Goal: Task Accomplishment & Management: Use online tool/utility

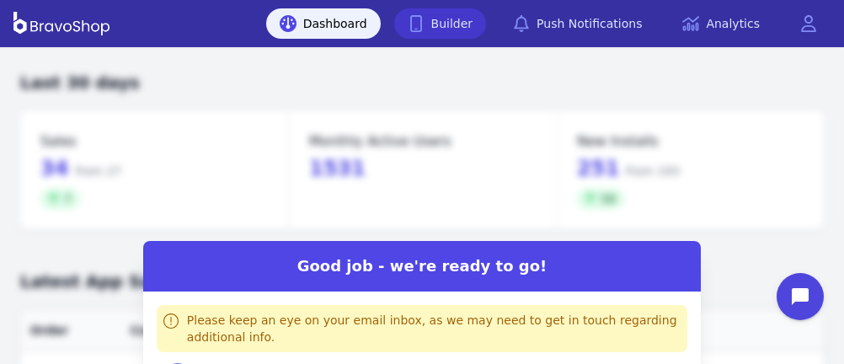
click at [452, 23] on link "Builder" at bounding box center [440, 23] width 93 height 30
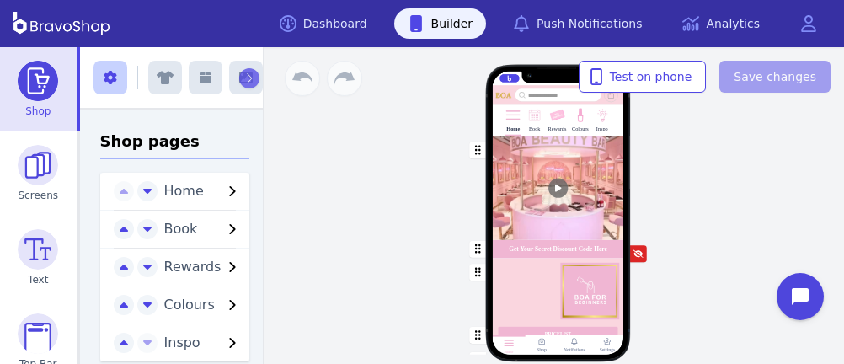
click at [569, 208] on div "button" at bounding box center [557, 189] width 131 height 104
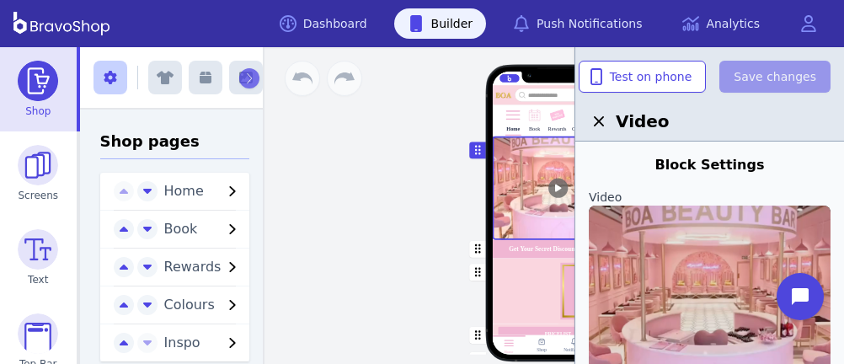
click at [701, 302] on img at bounding box center [710, 301] width 242 height 191
click at [0, 0] on input "file" at bounding box center [0, 0] width 0 height 0
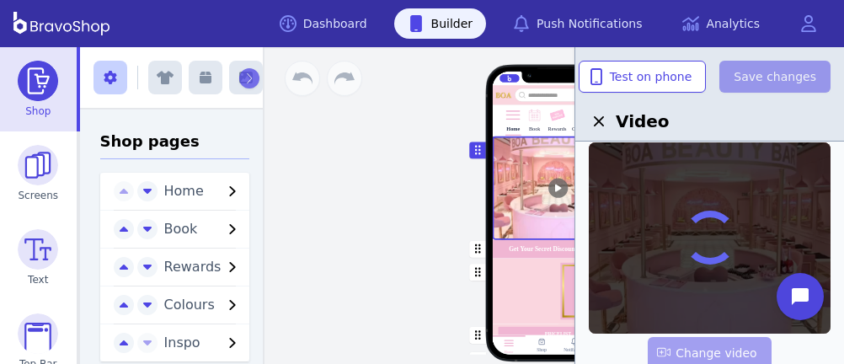
scroll to position [62, 0]
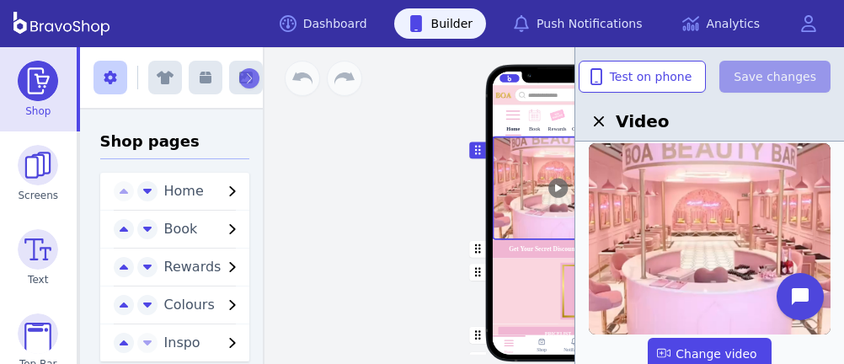
click at [374, 249] on div "Home Book Rewards Colours Inspo Get Your Secret Discount Code Here PRICELIST Fe…" at bounding box center [557, 205] width 573 height 317
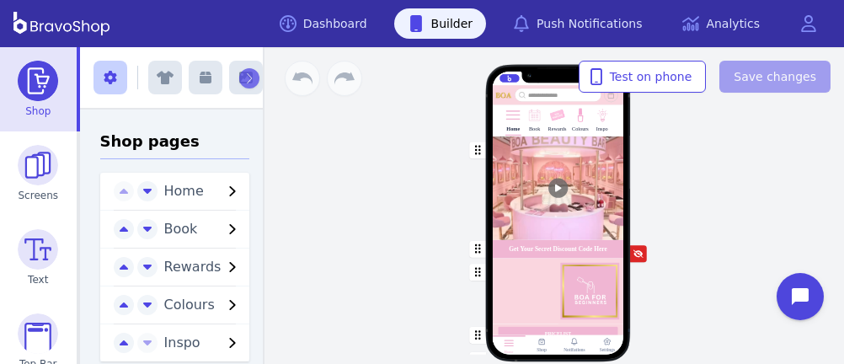
click at [500, 165] on div "button" at bounding box center [557, 189] width 131 height 104
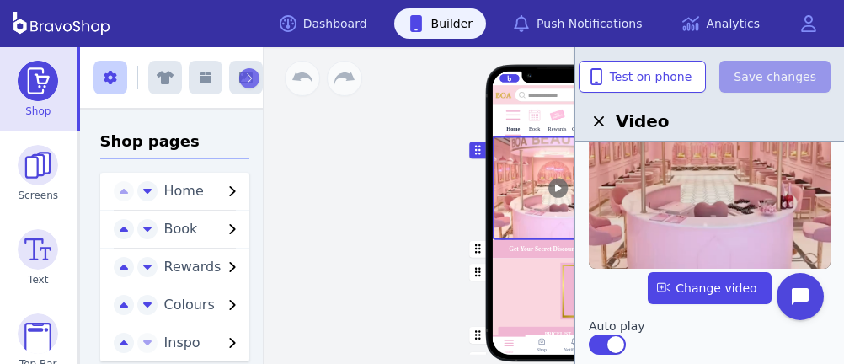
scroll to position [126, 0]
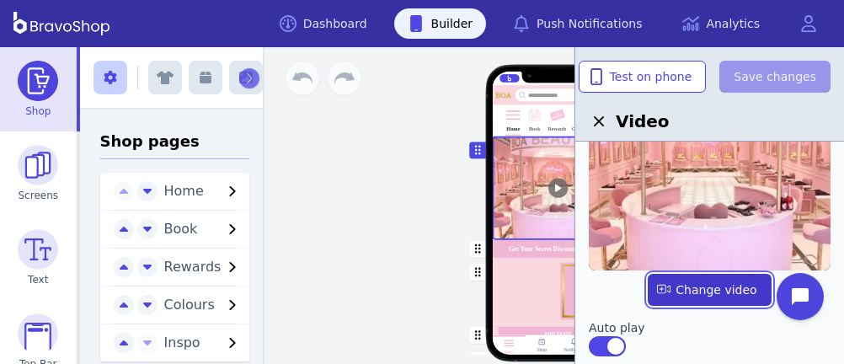
click at [702, 285] on label "button" at bounding box center [709, 290] width 123 height 32
click at [0, 0] on input "file" at bounding box center [0, 0] width 0 height 0
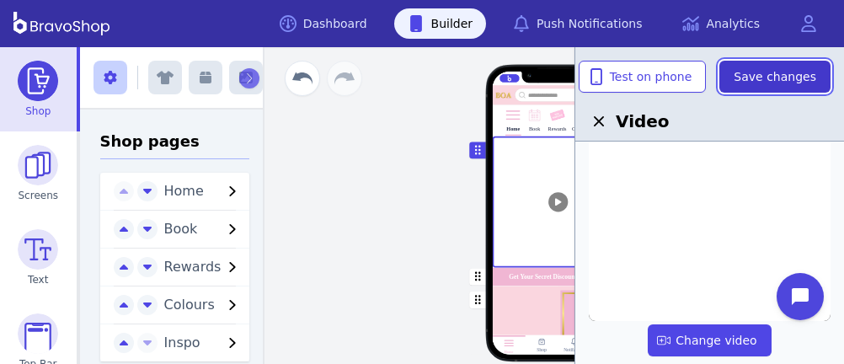
click at [789, 76] on span "Save changes" at bounding box center [775, 76] width 83 height 17
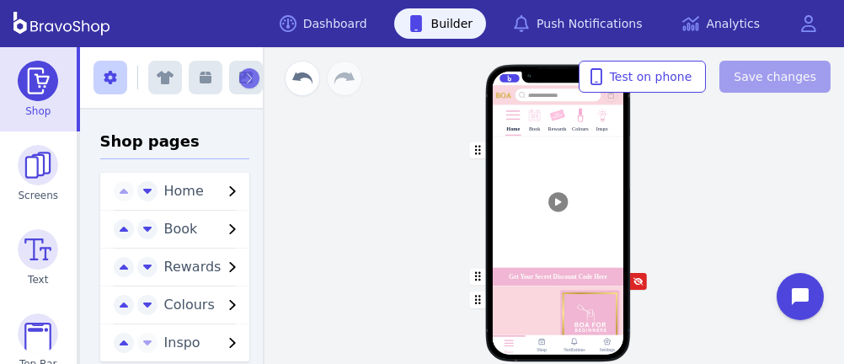
click at [526, 227] on div "button" at bounding box center [557, 202] width 131 height 131
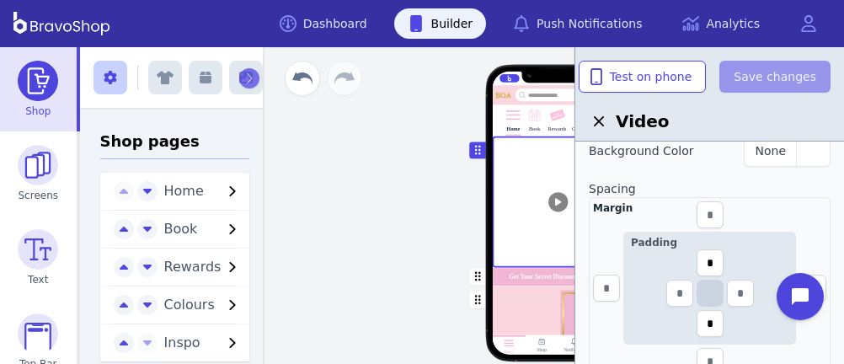
scroll to position [0, 0]
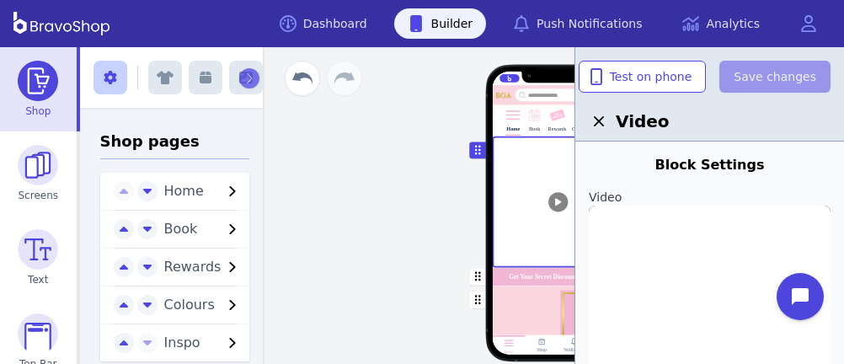
click at [451, 213] on div "Home Book Rewards Colours Inspo Get Your Secret Discount Code Here PRICELIST Fe…" at bounding box center [558, 220] width 316 height 202
click at [514, 171] on div "button" at bounding box center [557, 202] width 131 height 131
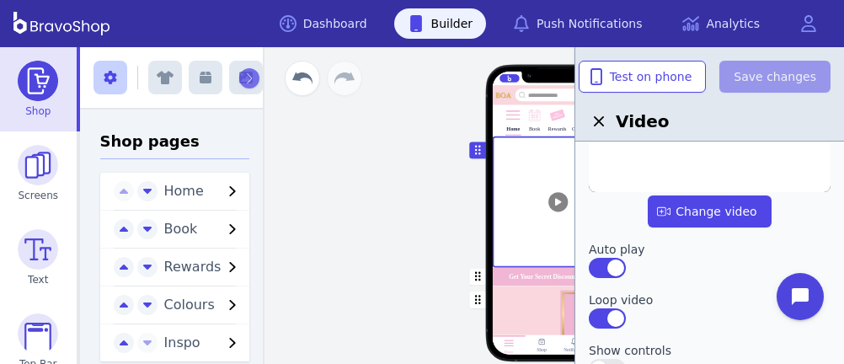
scroll to position [254, 0]
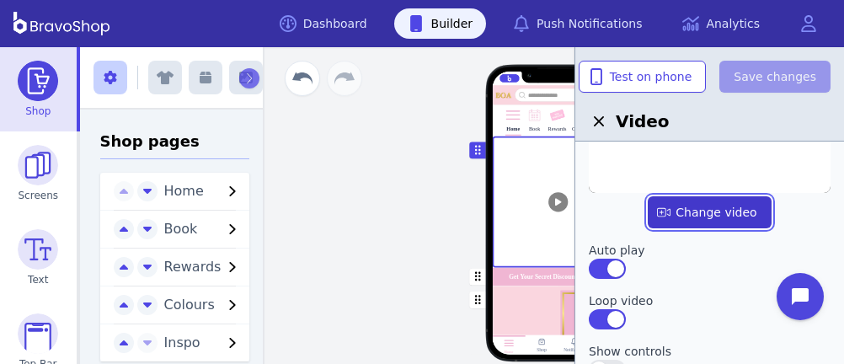
click at [683, 207] on label "button" at bounding box center [709, 212] width 123 height 32
click at [0, 0] on input "file" at bounding box center [0, 0] width 0 height 0
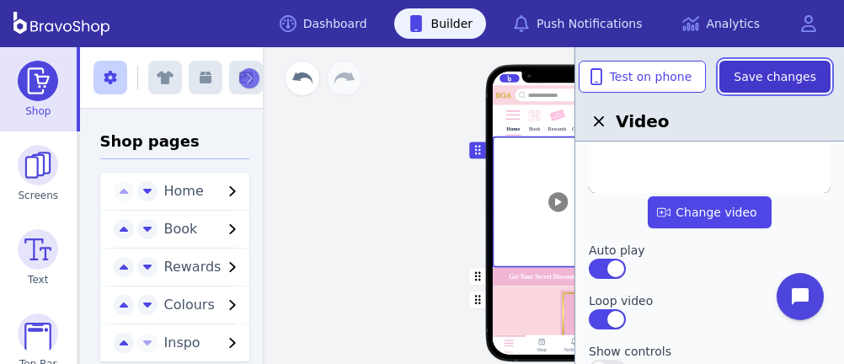
click at [780, 80] on span "Save changes" at bounding box center [775, 76] width 83 height 17
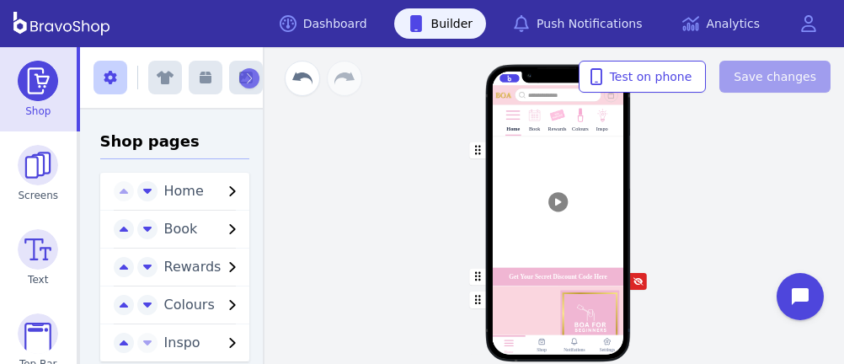
click at [496, 177] on div "button" at bounding box center [557, 202] width 131 height 131
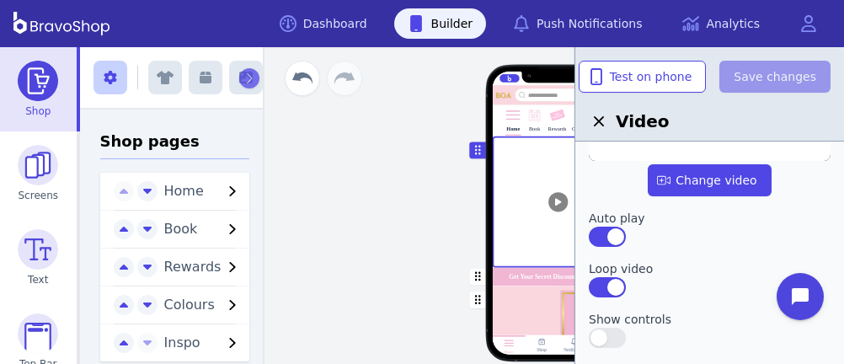
scroll to position [295, 0]
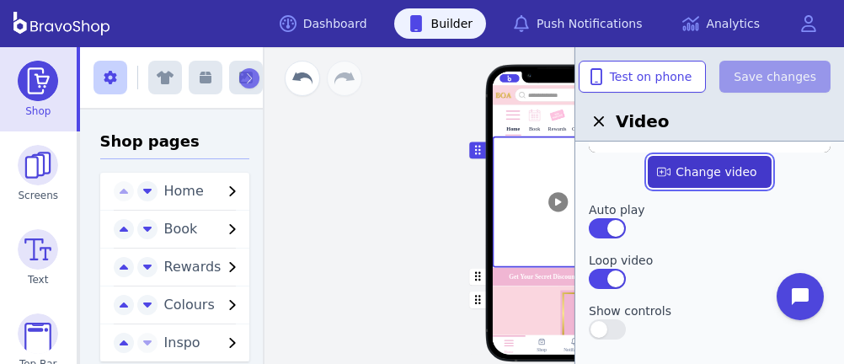
click at [683, 173] on label "button" at bounding box center [709, 172] width 123 height 32
click at [0, 0] on input "file" at bounding box center [0, 0] width 0 height 0
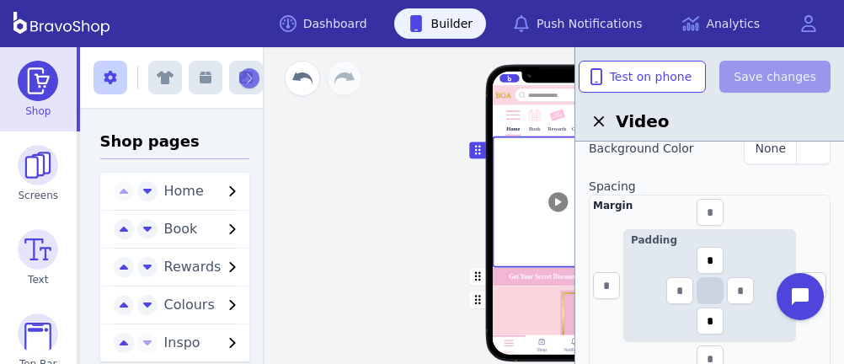
scroll to position [0, 0]
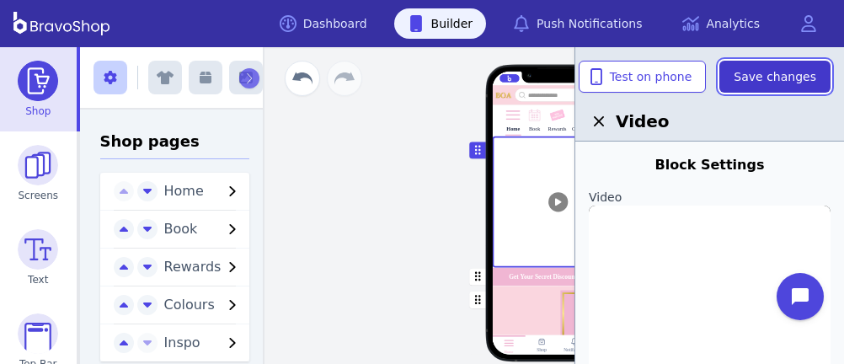
click at [760, 83] on span "Save changes" at bounding box center [775, 76] width 83 height 17
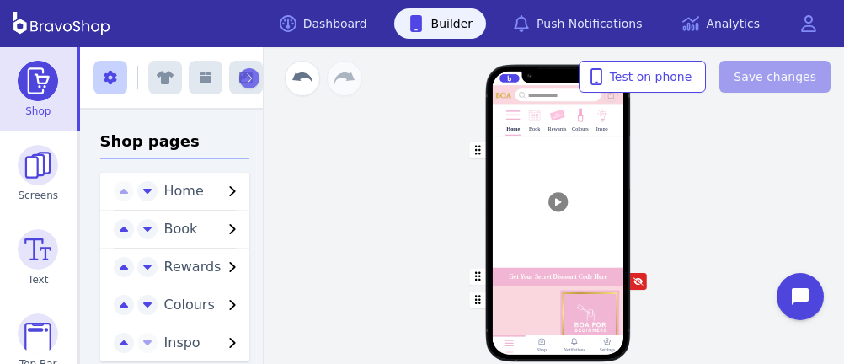
click at [721, 261] on div "Home Book Rewards Colours Inspo Get Your Secret Discount Code Here PRICELIST Fe…" at bounding box center [557, 205] width 573 height 317
